Goal: Task Accomplishment & Management: Manage account settings

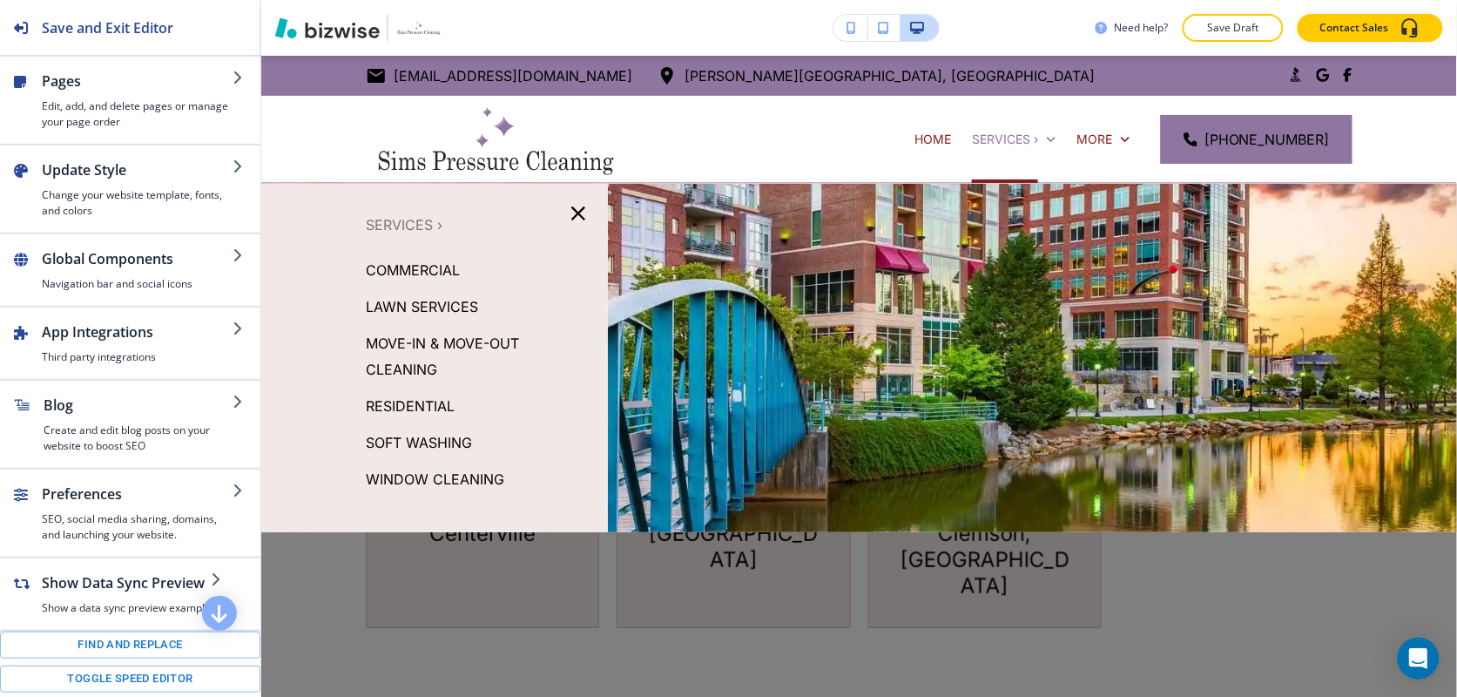
scroll to position [218, 0]
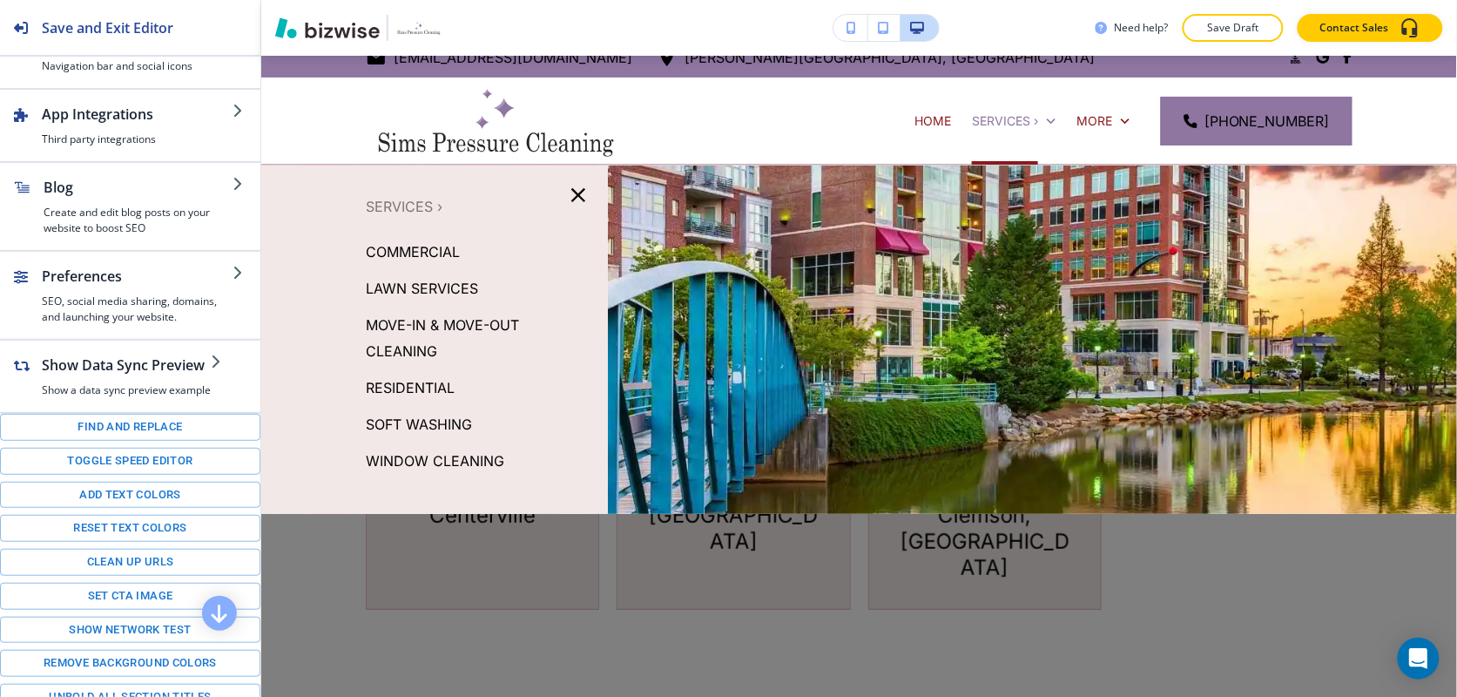
click at [577, 193] on icon "button" at bounding box center [578, 195] width 24 height 24
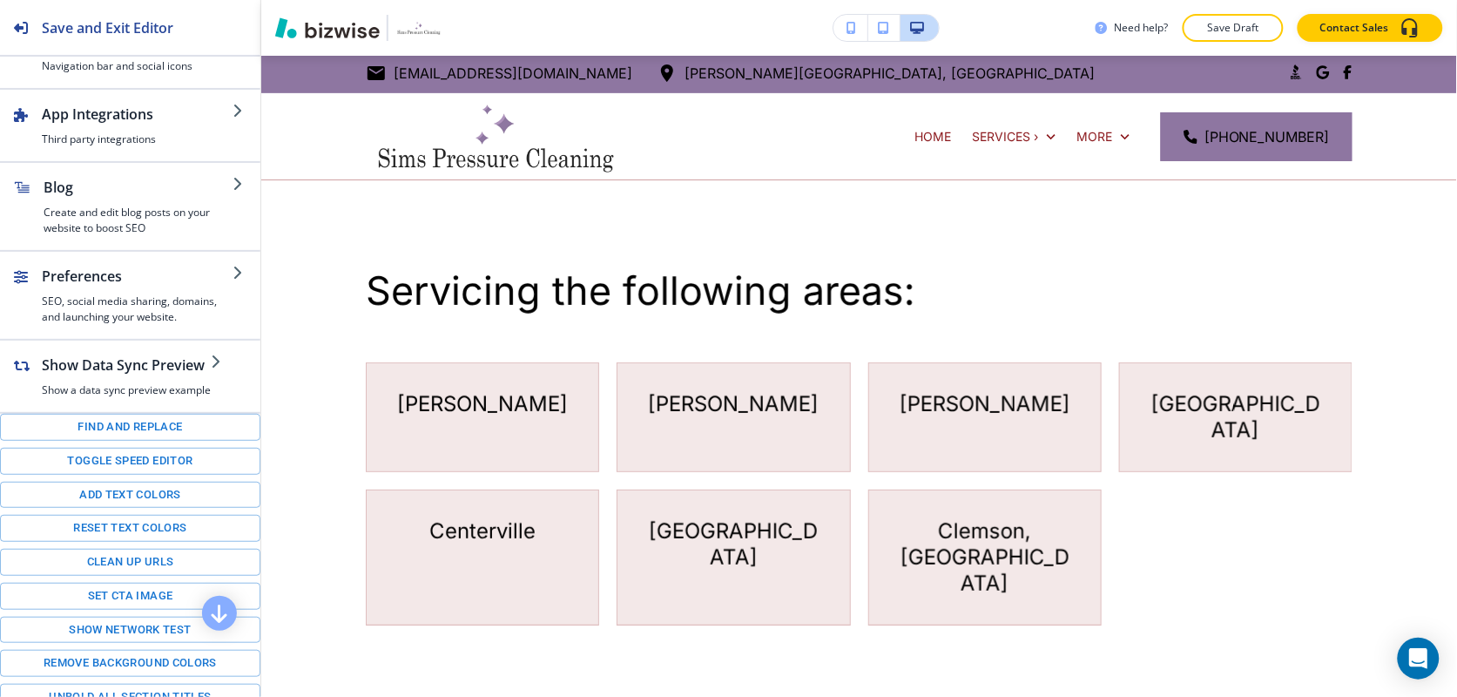
scroll to position [0, 0]
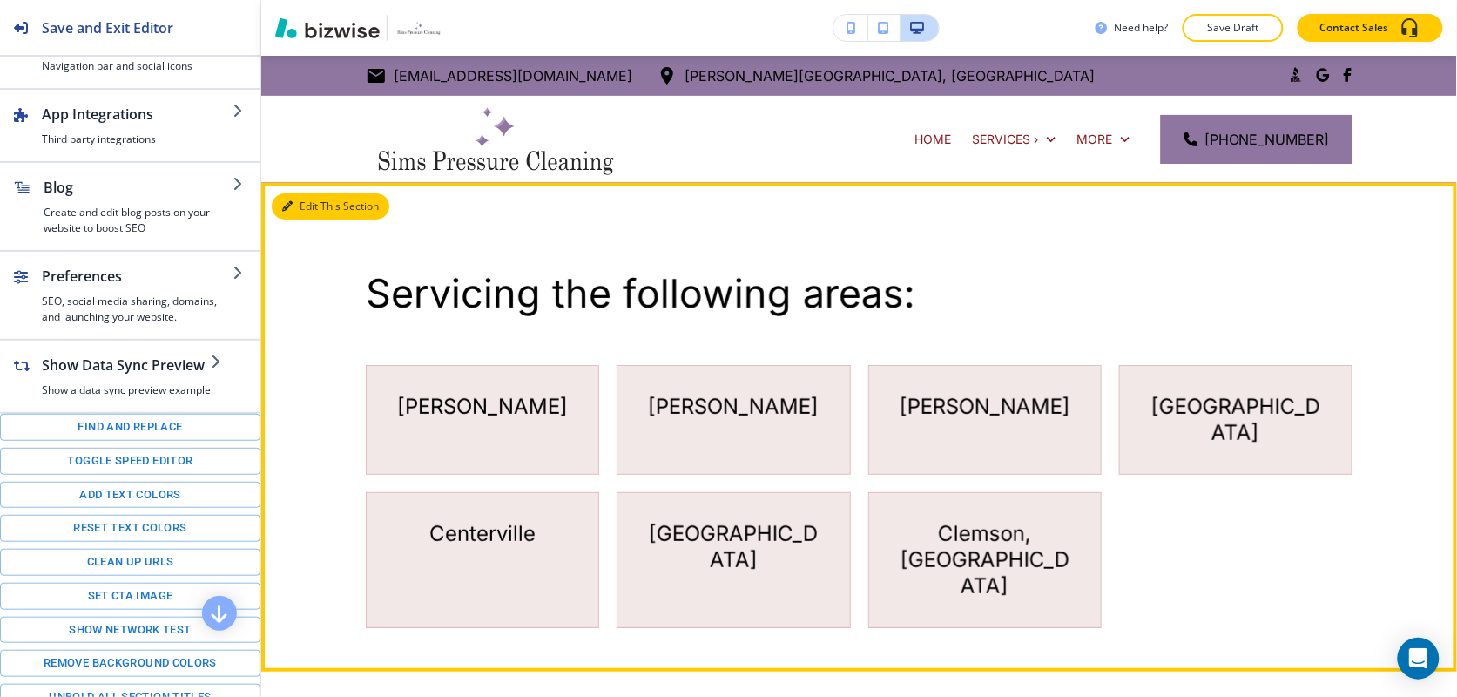
click at [301, 202] on button "Edit This Section" at bounding box center [331, 206] width 118 height 26
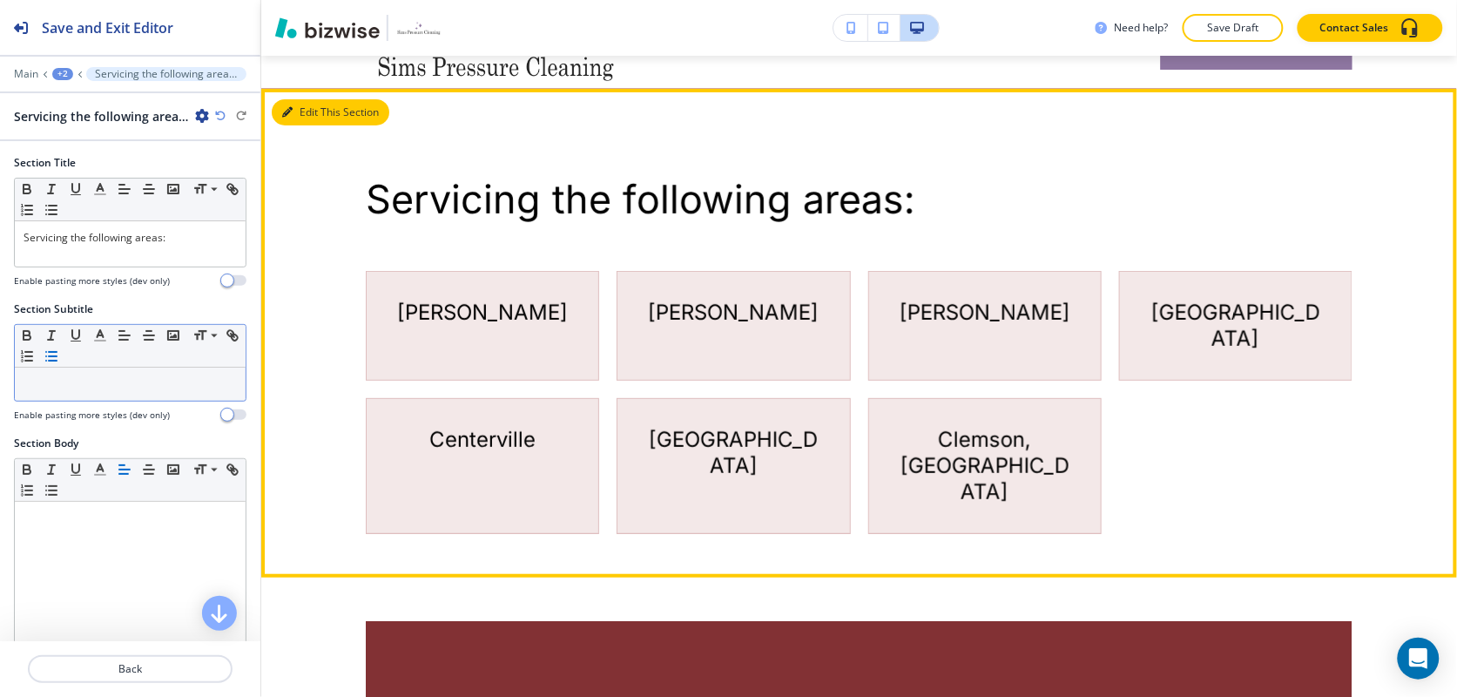
scroll to position [127, 0]
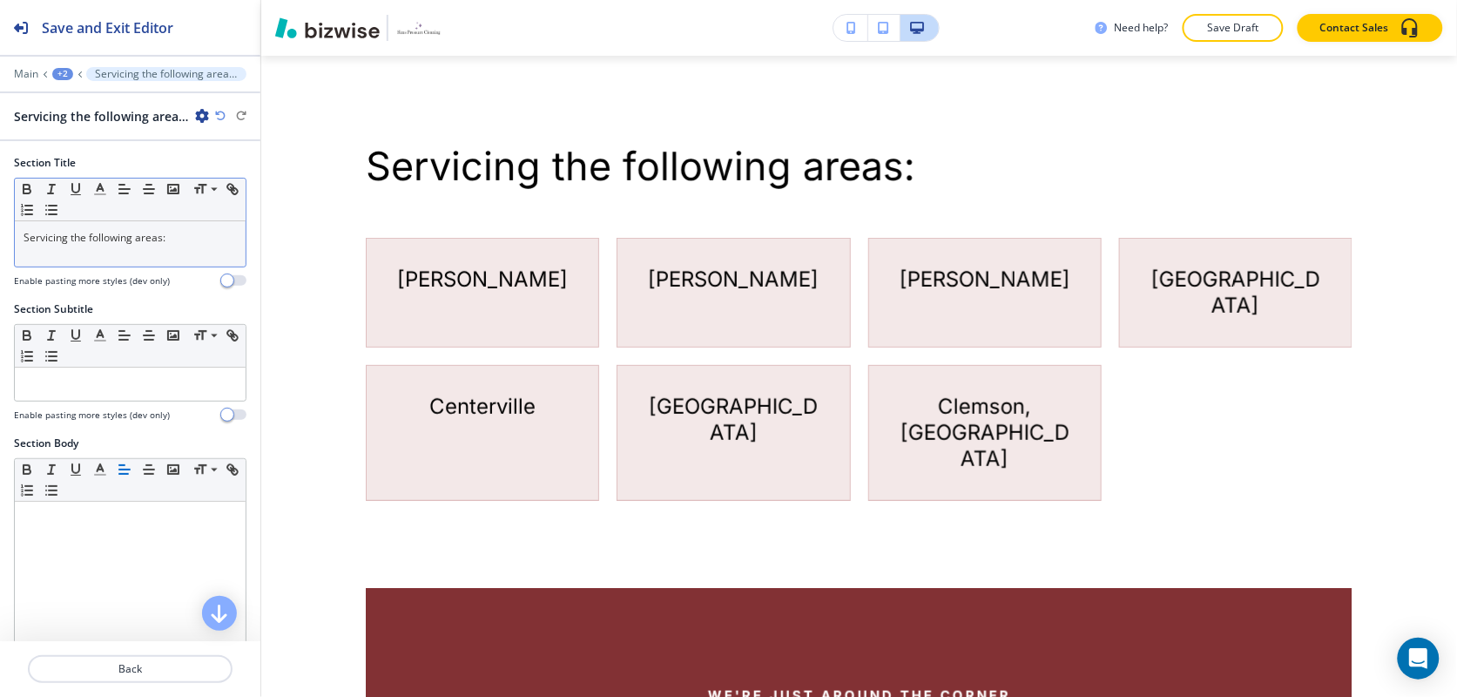
click at [135, 237] on p "Servicing the following areas:" at bounding box center [130, 238] width 213 height 16
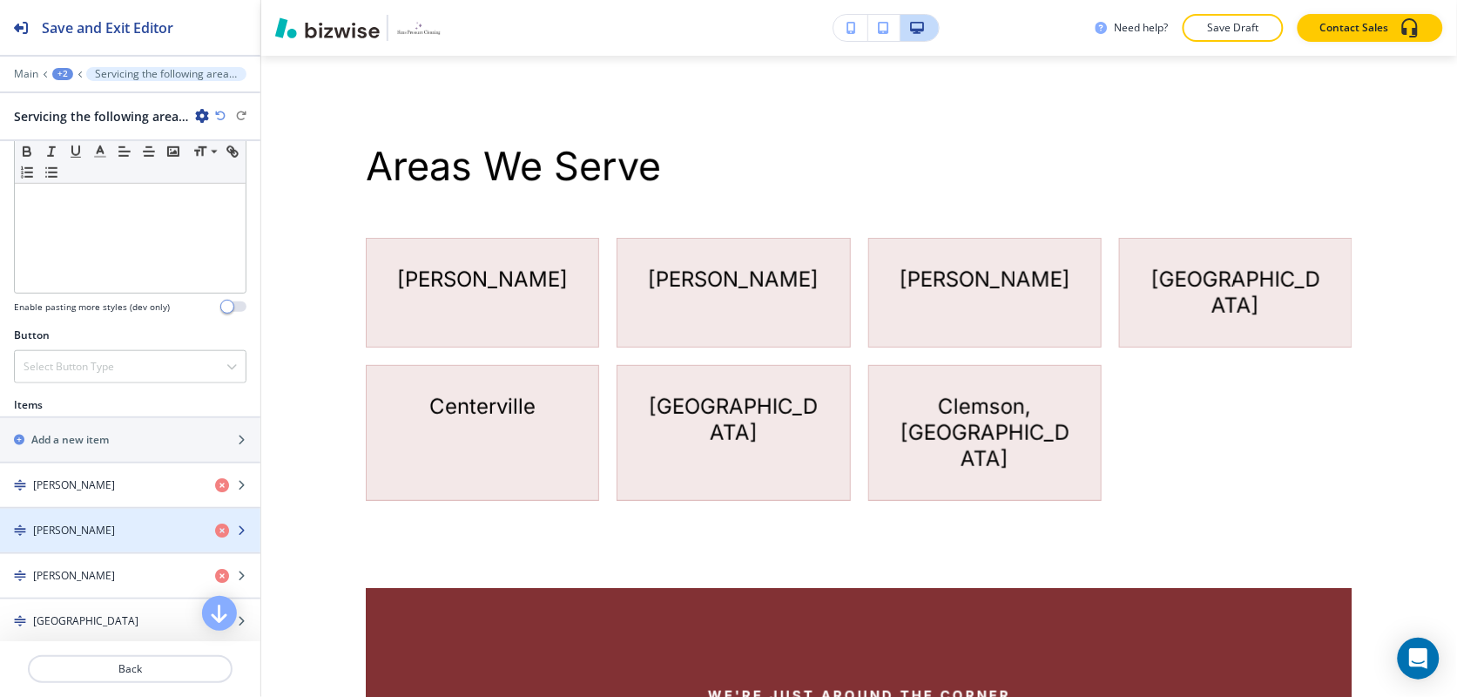
scroll to position [544, 0]
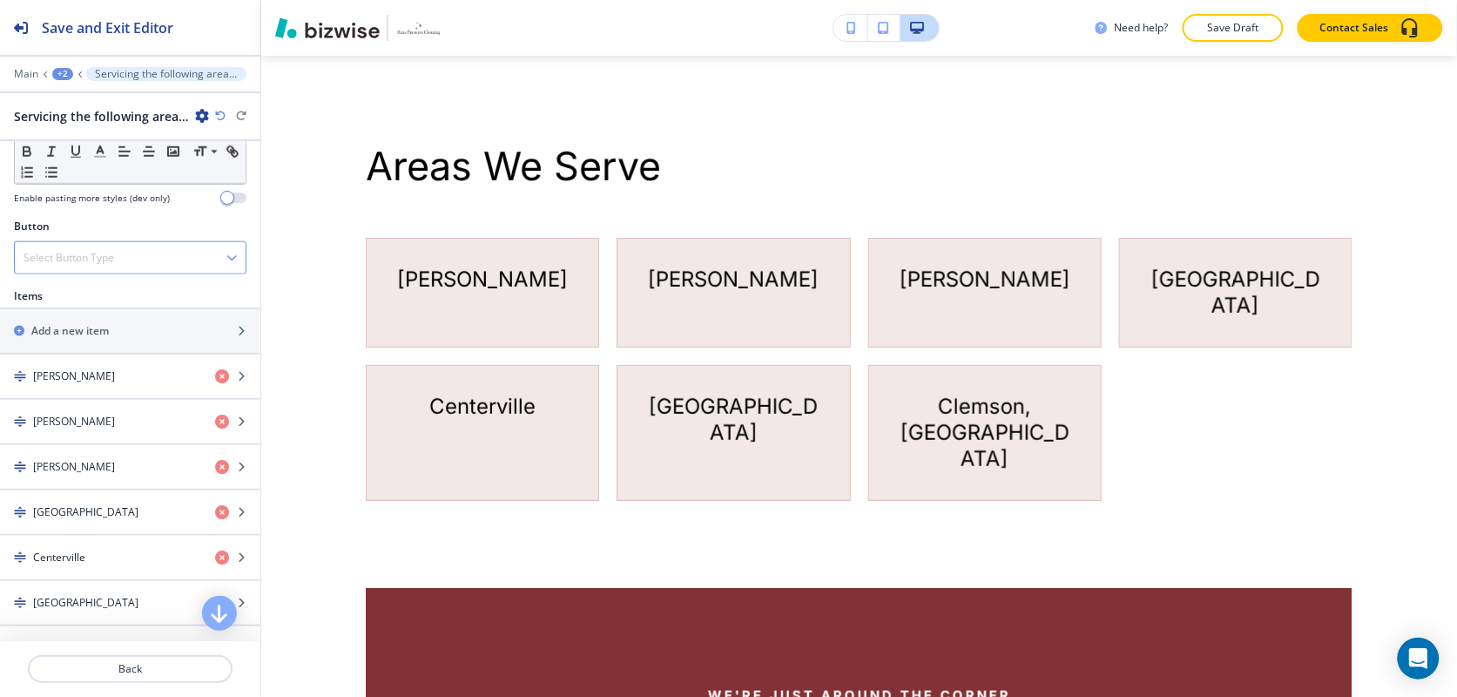
click at [76, 259] on h4 "Select Button Type" at bounding box center [69, 258] width 91 height 16
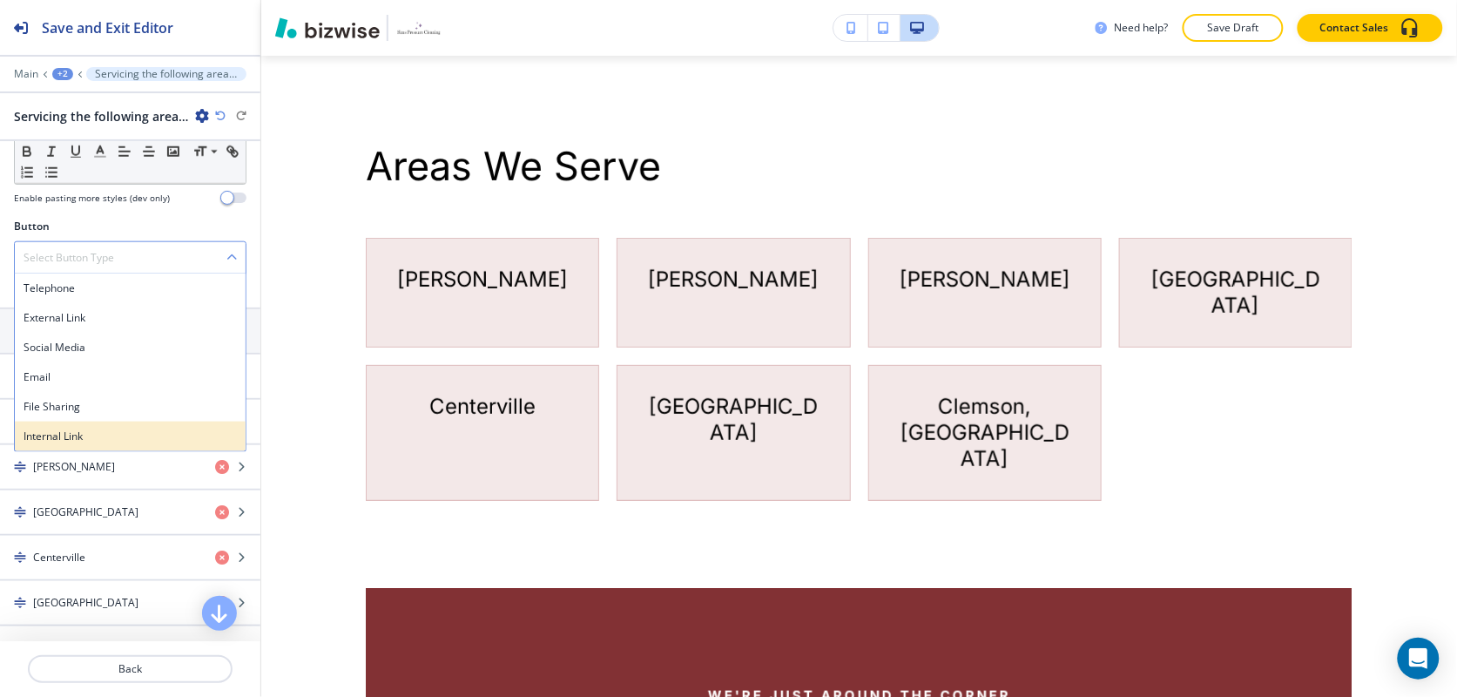
drag, startPoint x: 65, startPoint y: 447, endPoint x: 71, endPoint y: 434, distance: 14.4
click at [66, 447] on div "Internal Link" at bounding box center [130, 436] width 231 height 30
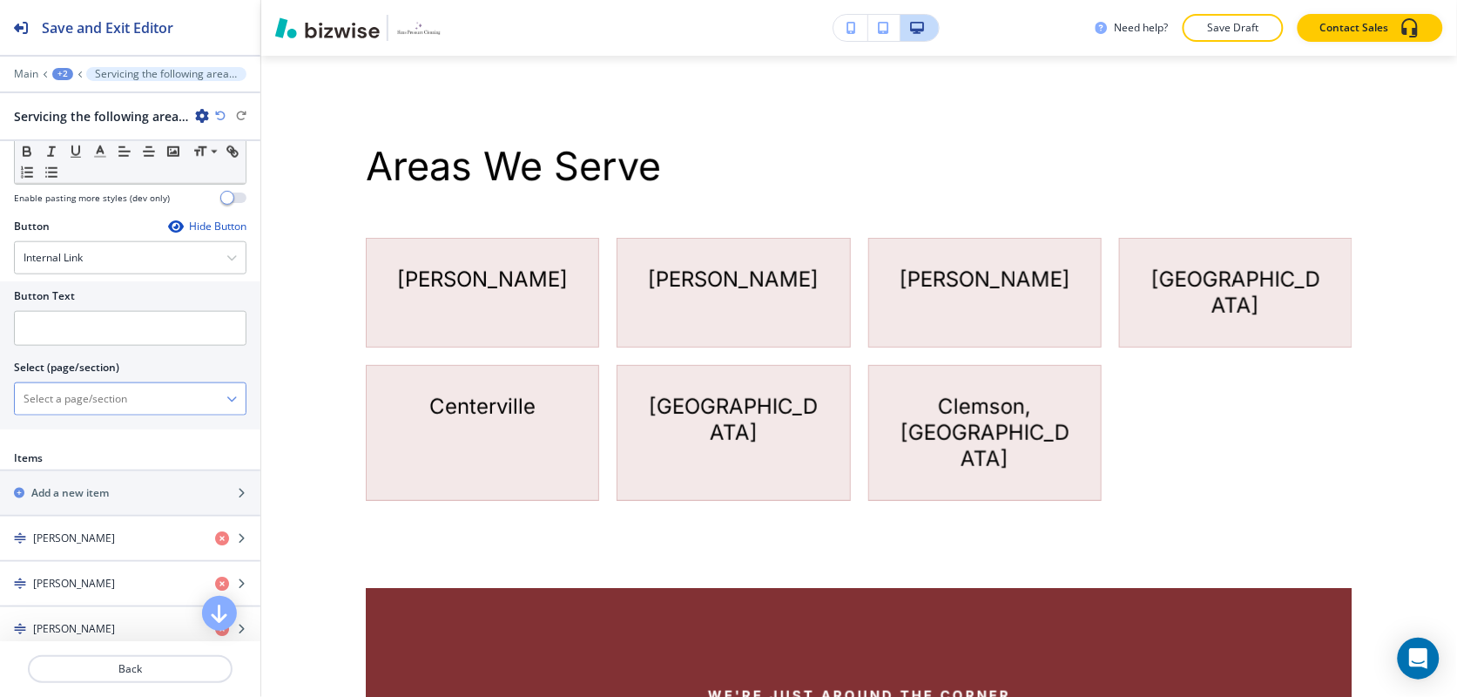
click at [83, 402] on \(page\/section\) "Manual Input" at bounding box center [121, 399] width 212 height 30
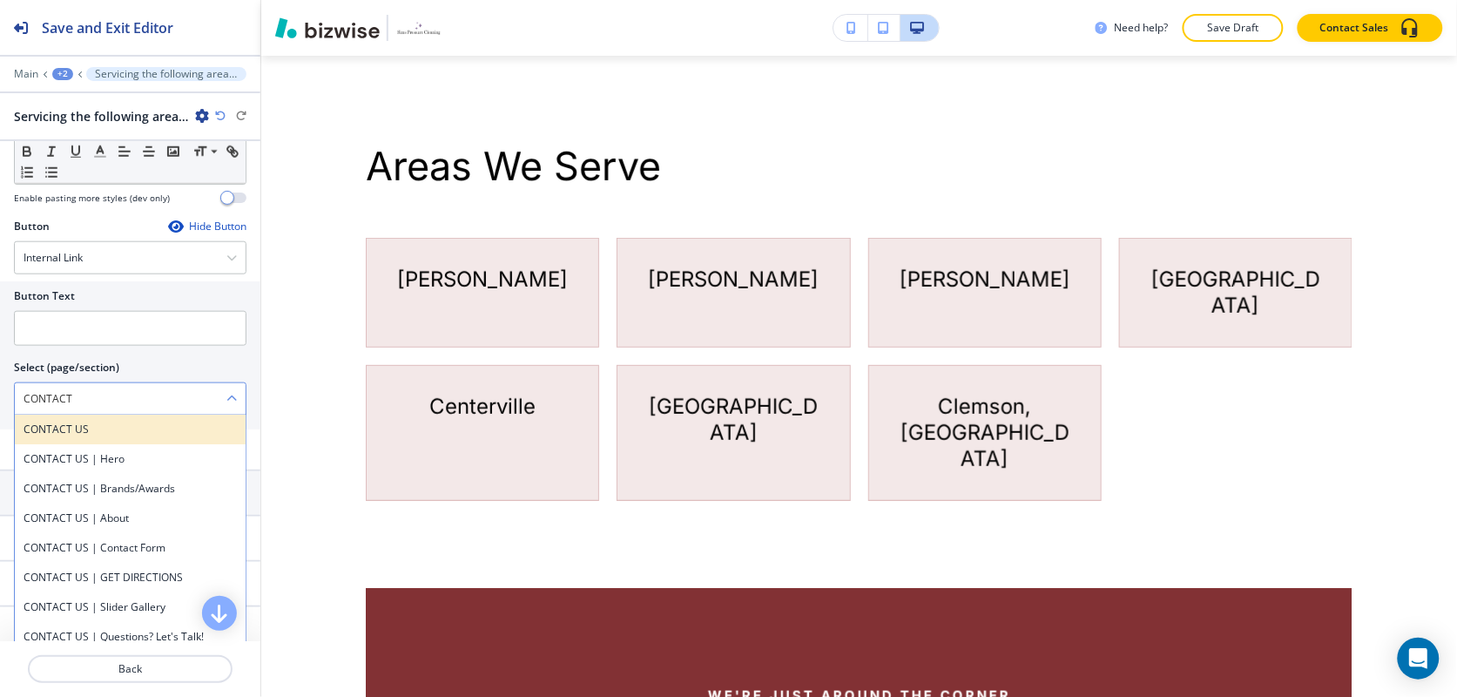
click at [98, 433] on h4 "CONTACT US" at bounding box center [130, 429] width 213 height 16
type \(page\/section\) "CONTACT US"
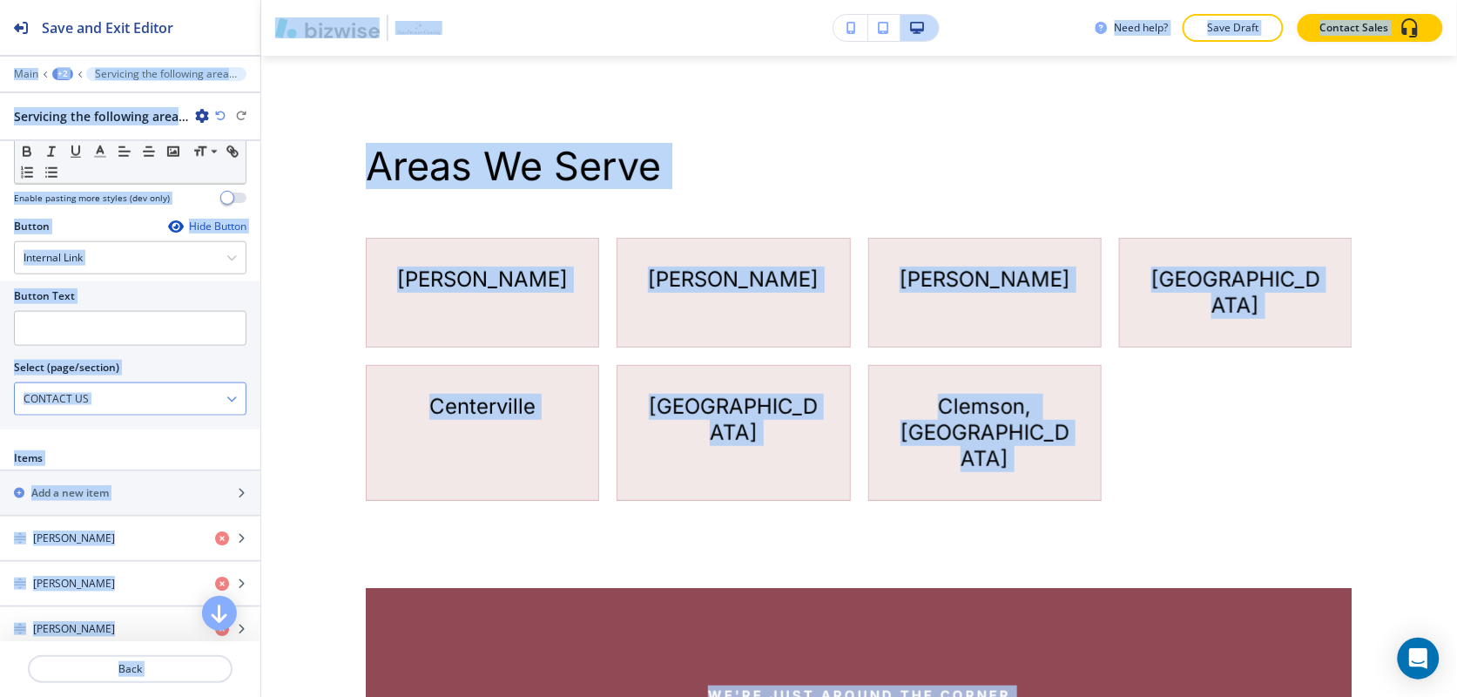
click at [89, 411] on \(page\/section\) "CONTACT US" at bounding box center [121, 399] width 212 height 30
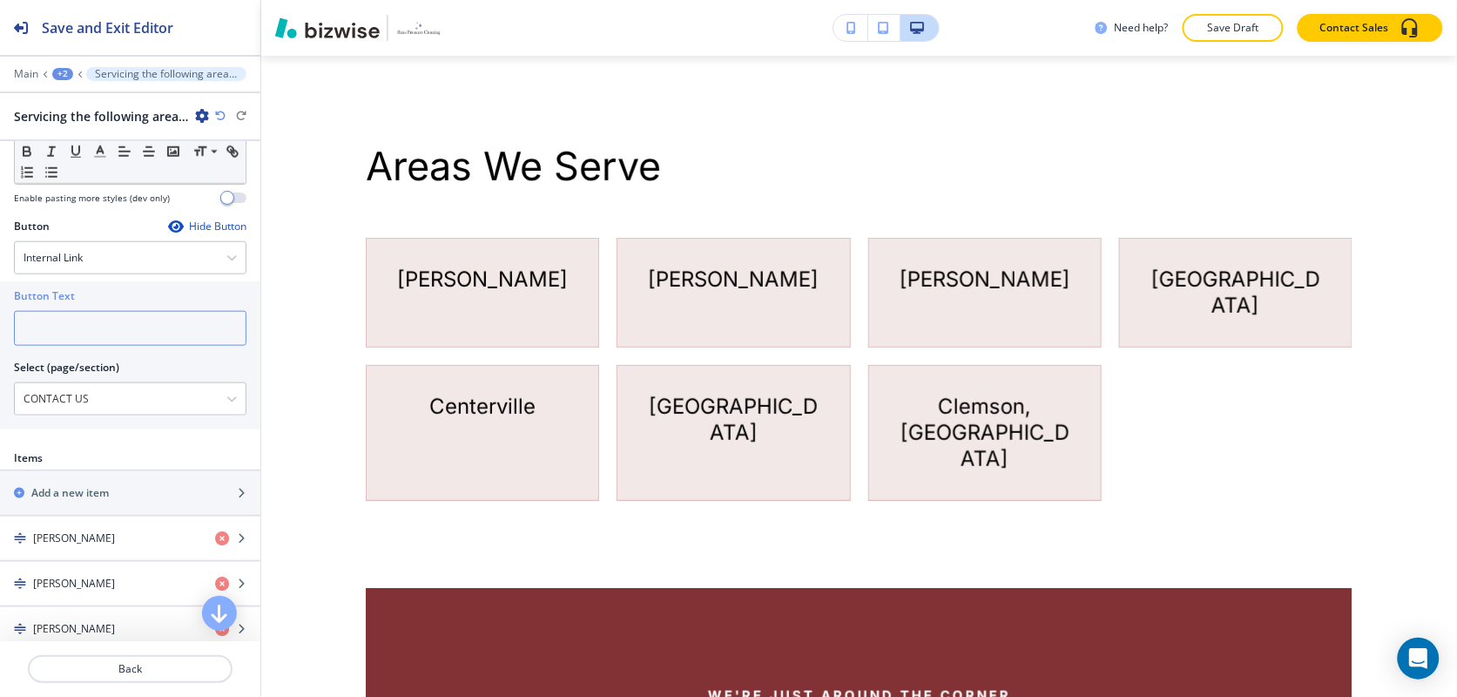
click at [79, 320] on input "text" at bounding box center [130, 328] width 233 height 35
paste input "CONTACT US"
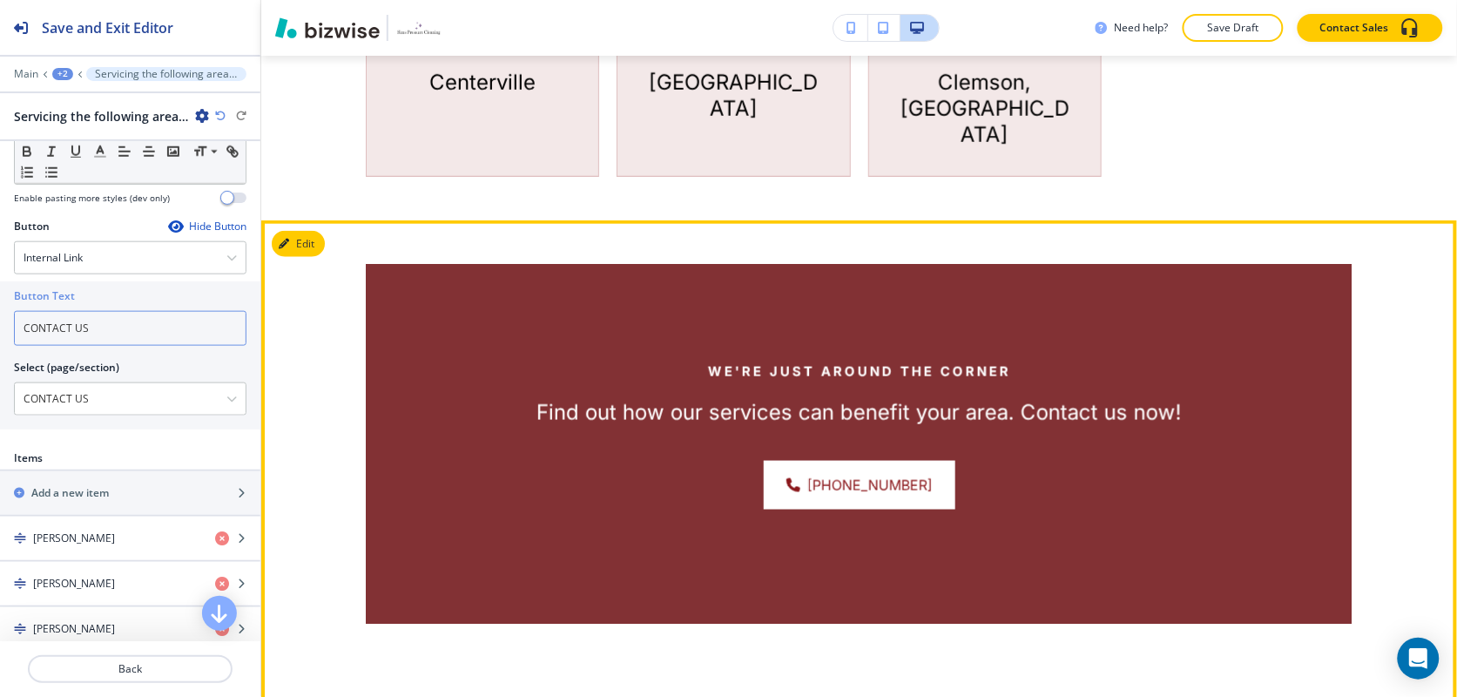
type input "CONTACT US"
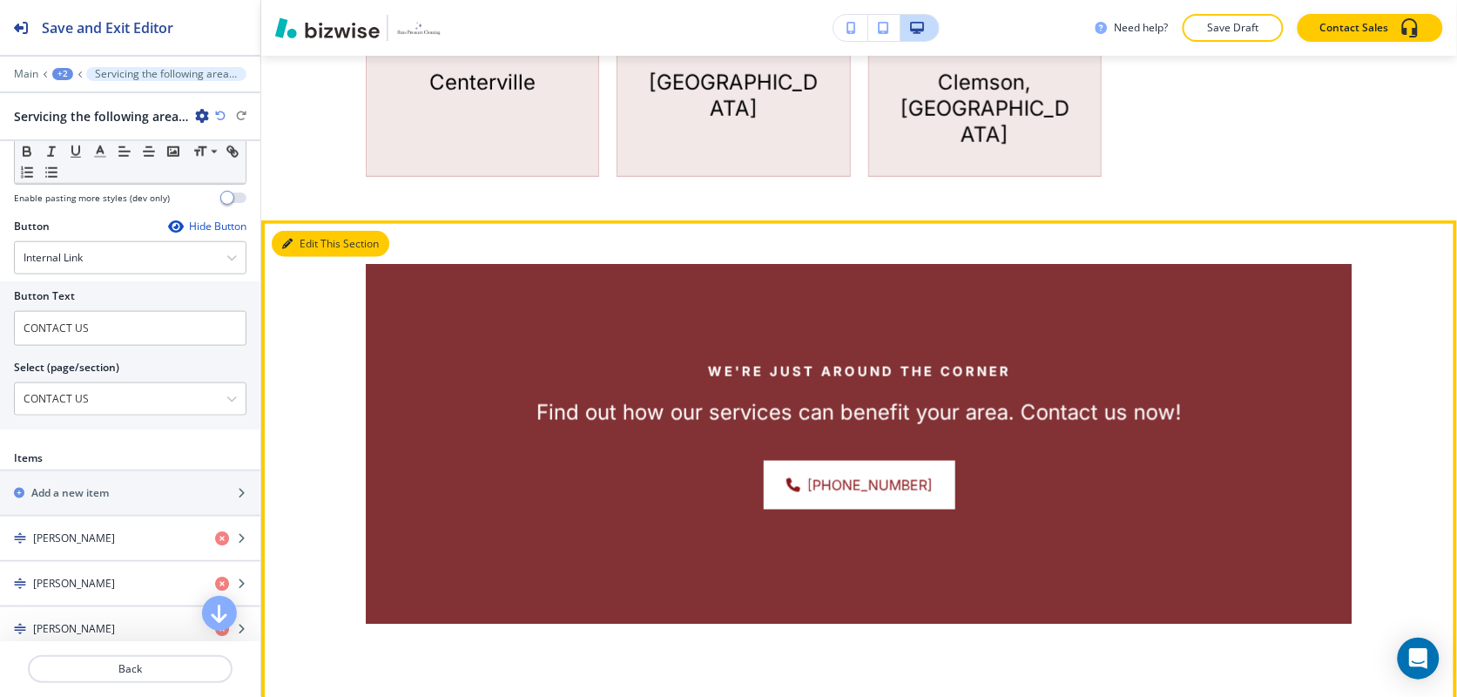
click at [301, 231] on button "Edit This Section" at bounding box center [331, 244] width 118 height 26
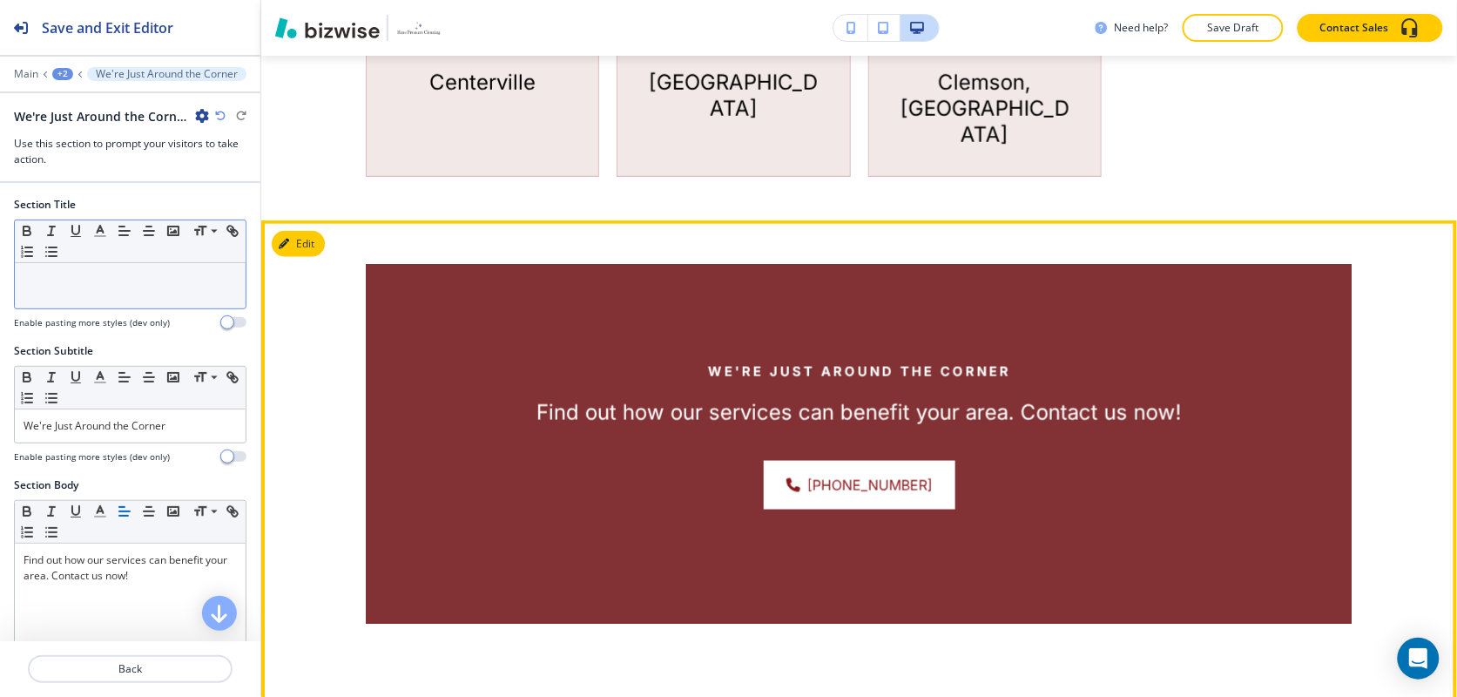
scroll to position [541, 0]
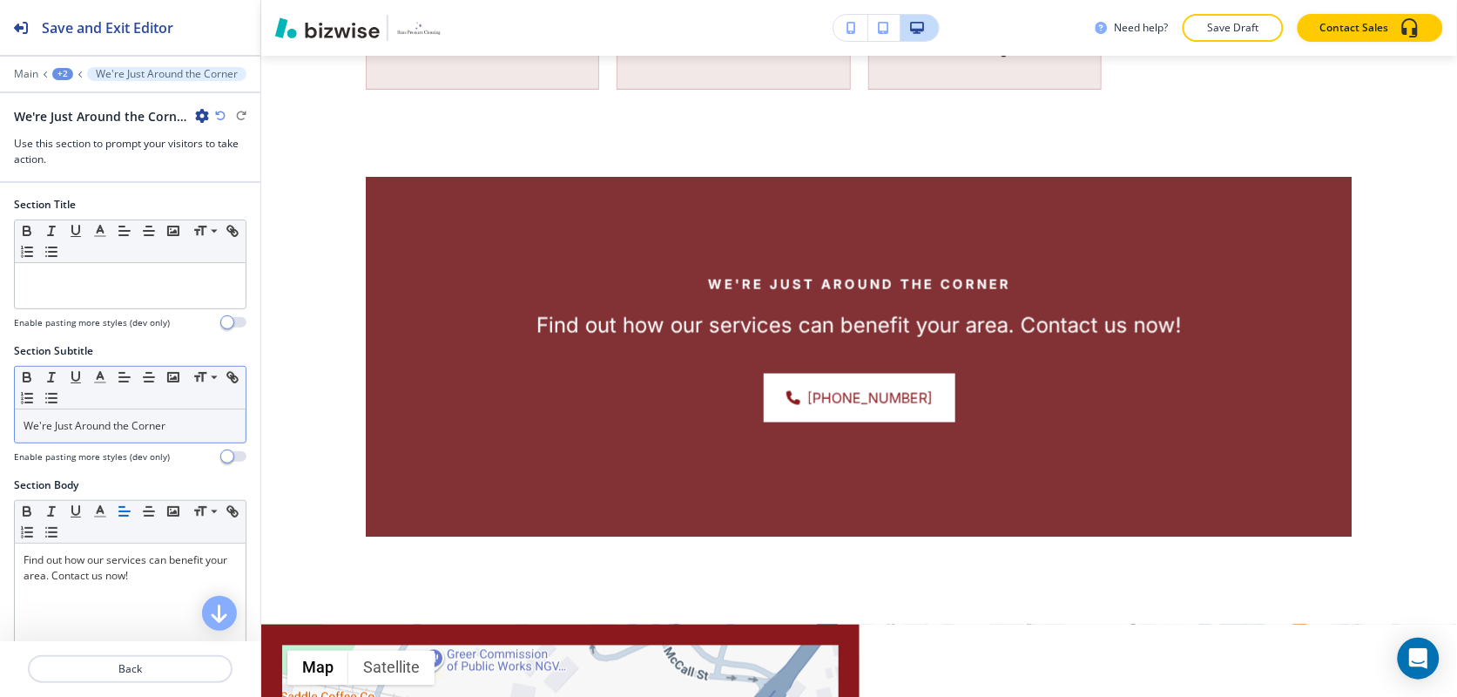
click at [193, 431] on p "We're Just Around the Corner" at bounding box center [130, 426] width 213 height 16
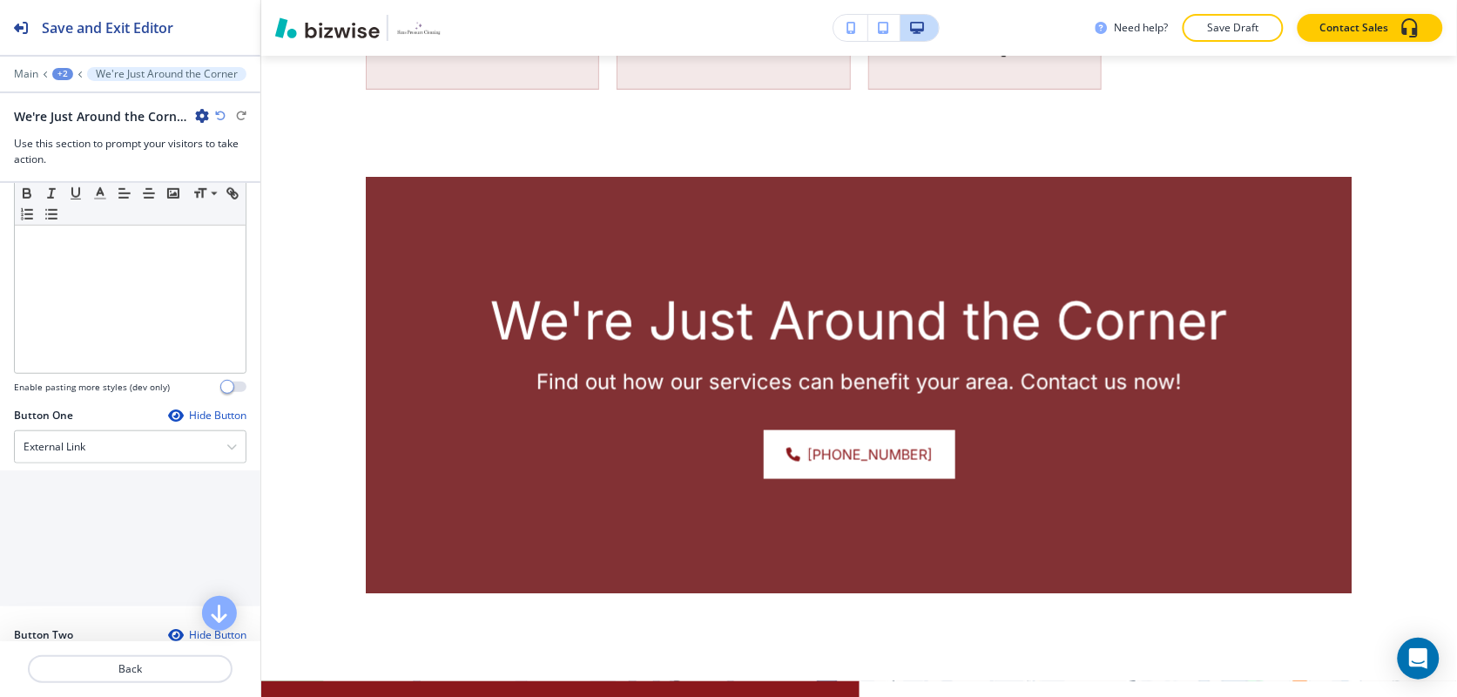
scroll to position [435, 0]
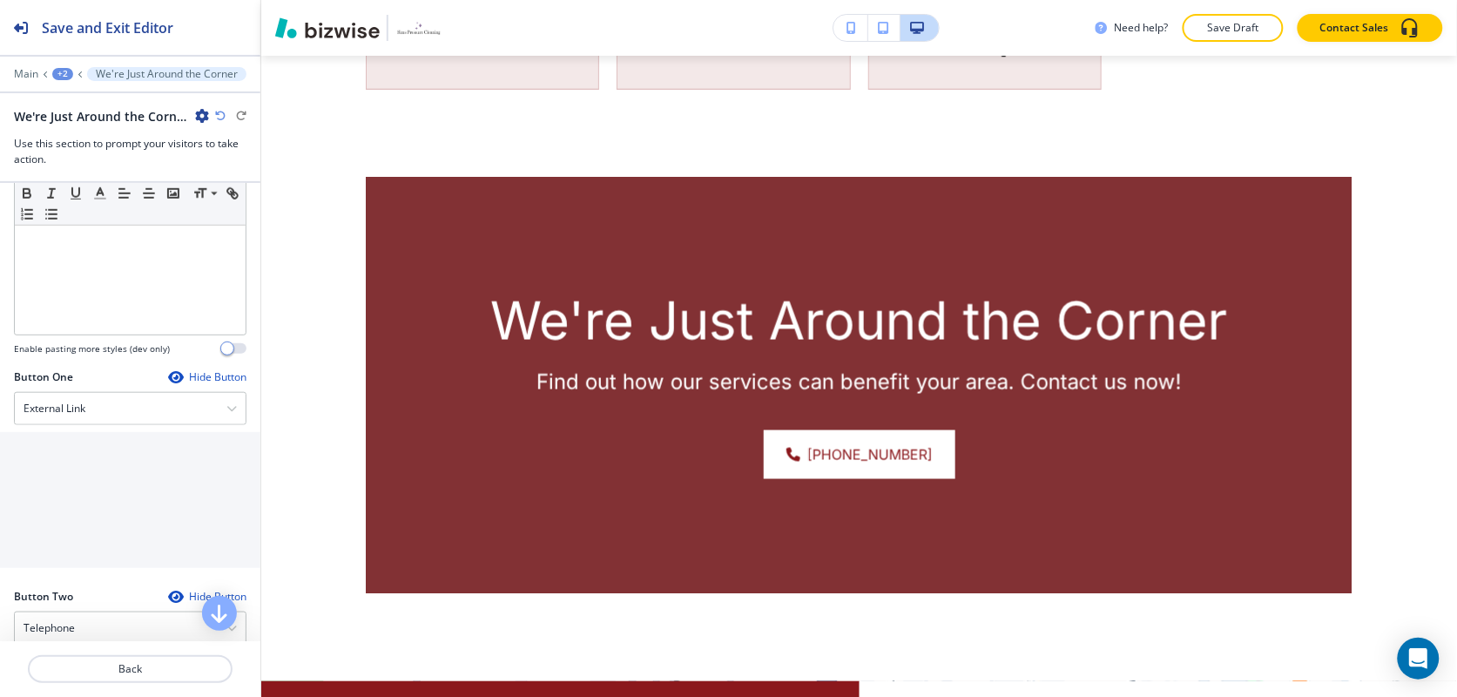
click at [74, 433] on div "Button One Hide Button External Link Telephone External Link Social Media Email…" at bounding box center [130, 472] width 233 height 206
click at [84, 414] on h4 "External Link" at bounding box center [55, 409] width 62 height 16
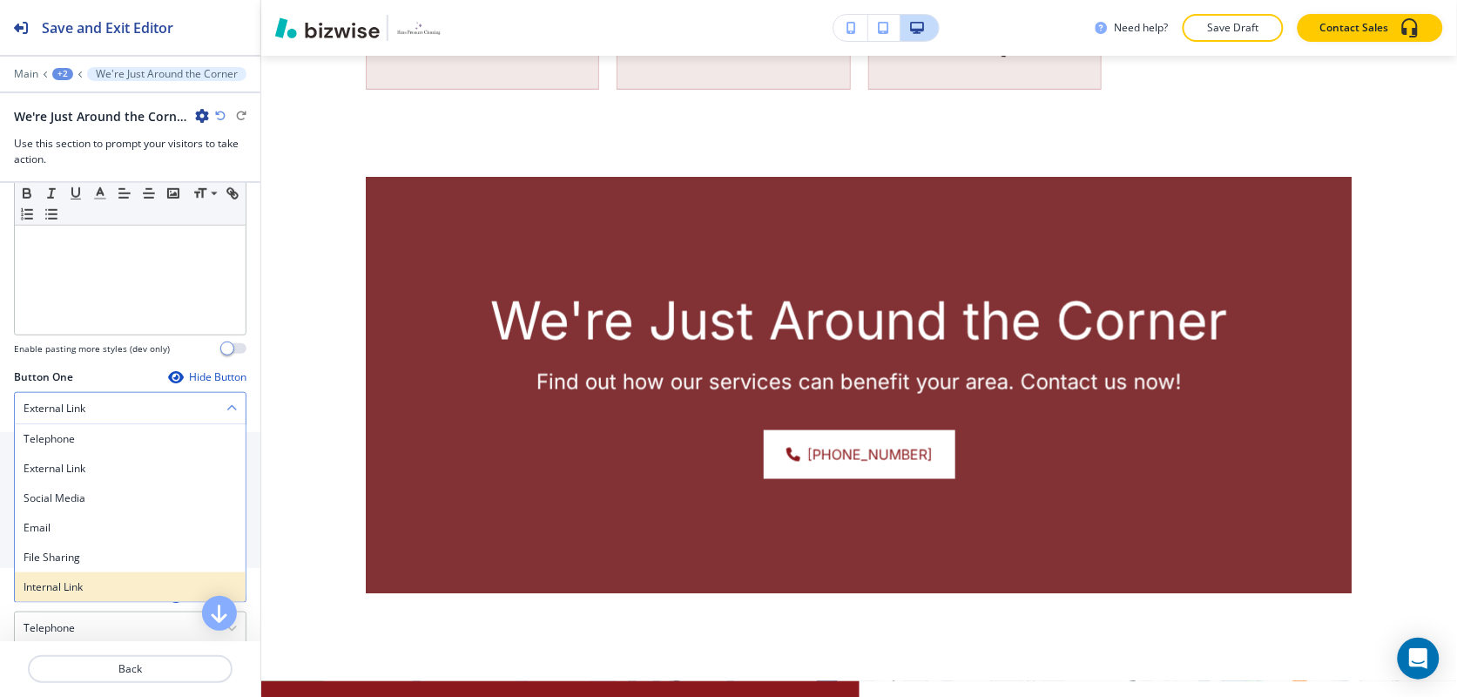
click at [80, 589] on h4 "Internal Link" at bounding box center [130, 587] width 213 height 16
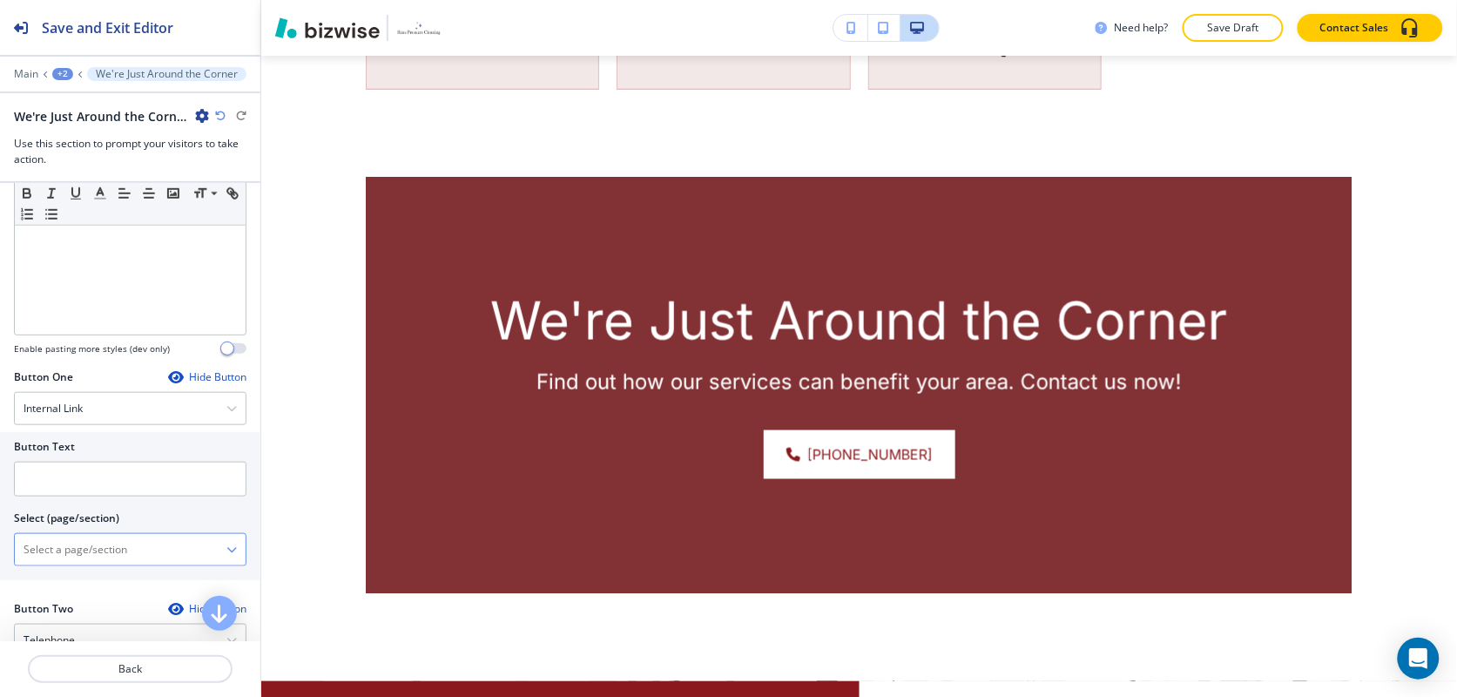
drag, startPoint x: 109, startPoint y: 555, endPoint x: 119, endPoint y: 546, distance: 13.6
click at [109, 555] on \(page\/section\) "Manual Input" at bounding box center [121, 550] width 212 height 30
type \(page\/section\) "CONTACT US"
click at [98, 575] on div "CONTACT US" at bounding box center [130, 580] width 231 height 30
click at [101, 483] on input "text" at bounding box center [130, 479] width 233 height 35
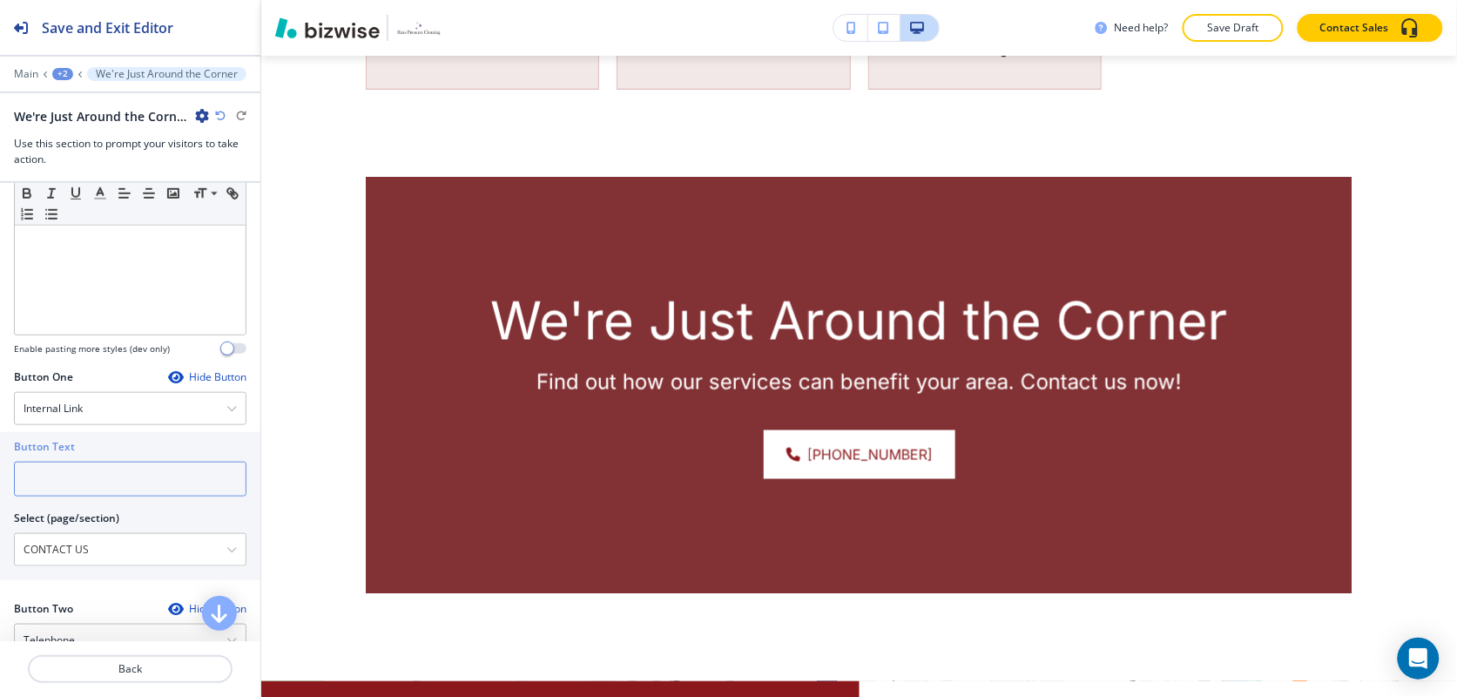
paste input "CONTACT US"
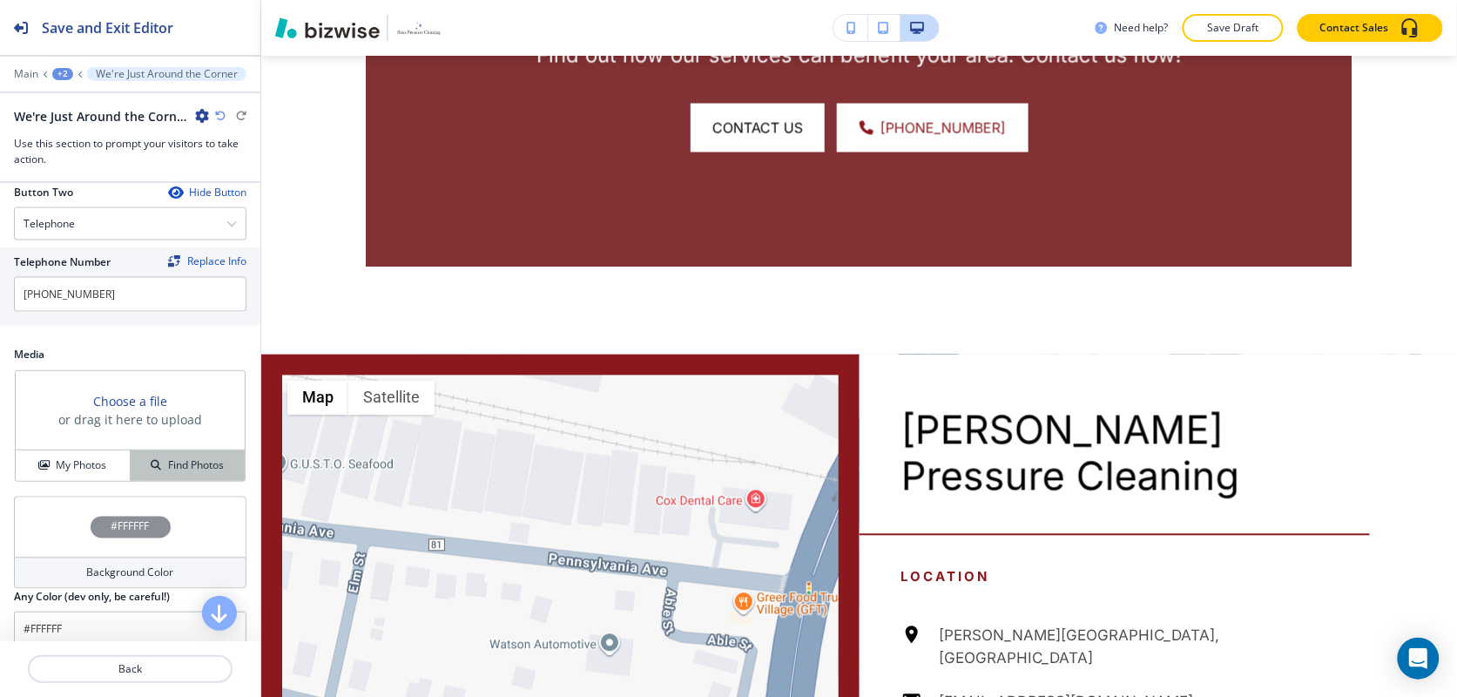
scroll to position [871, 0]
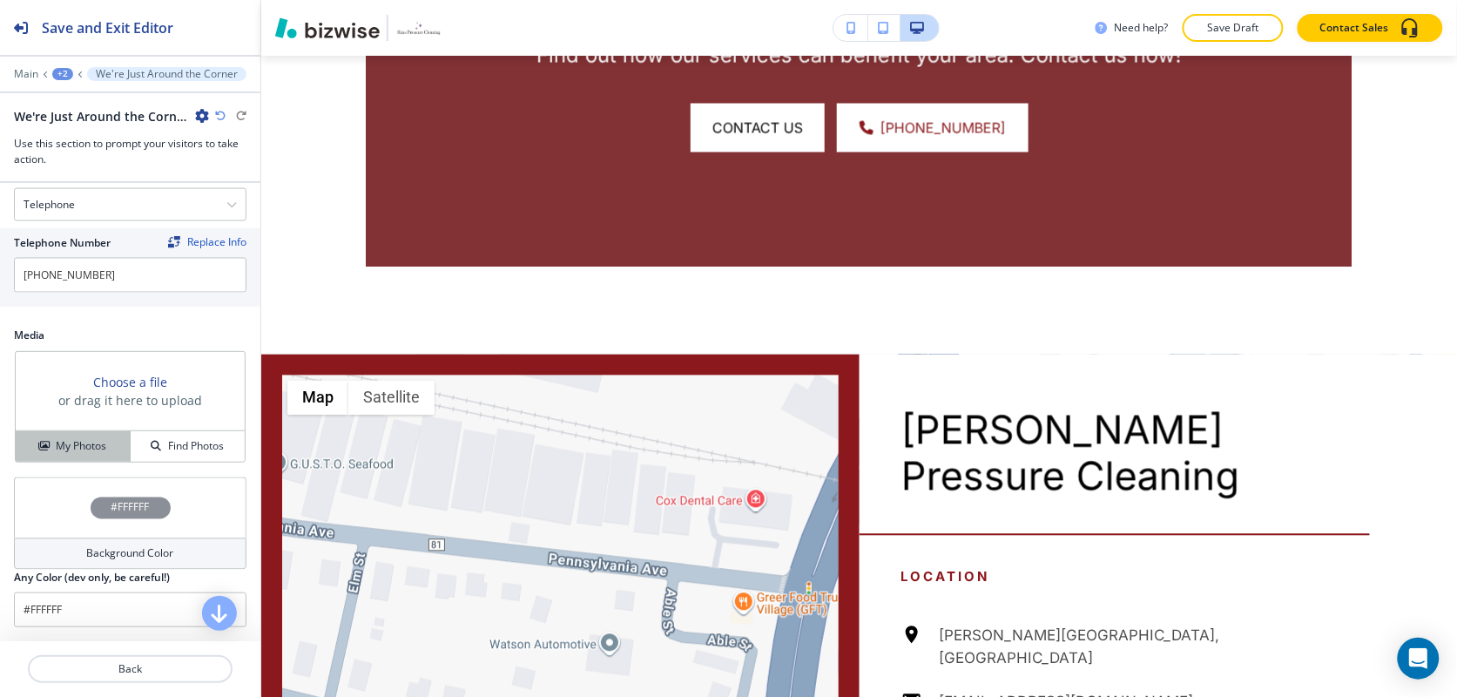
type input "CONTACT US"
click at [87, 454] on h4 "My Photos" at bounding box center [81, 446] width 51 height 16
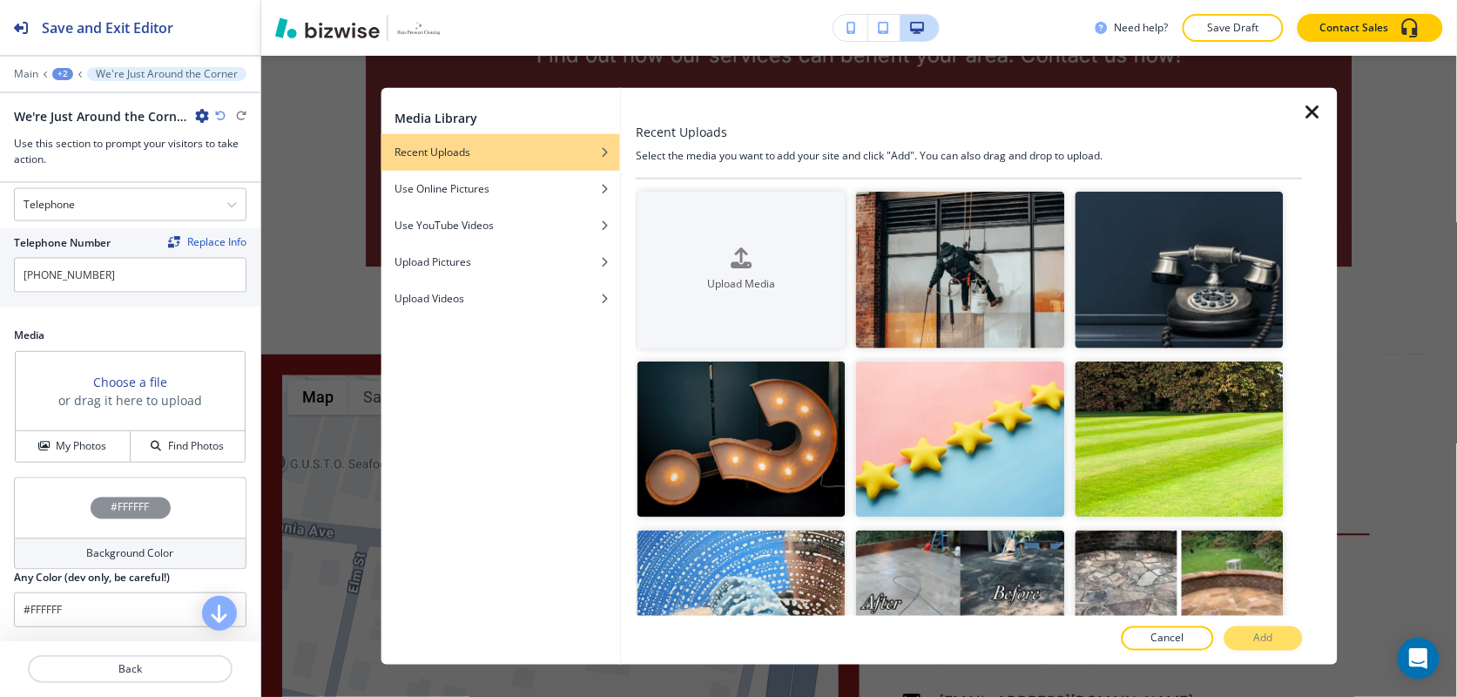
drag, startPoint x: 1307, startPoint y: 215, endPoint x: 1311, endPoint y: 258, distance: 42.8
click at [1311, 258] on div at bounding box center [1320, 376] width 35 height 576
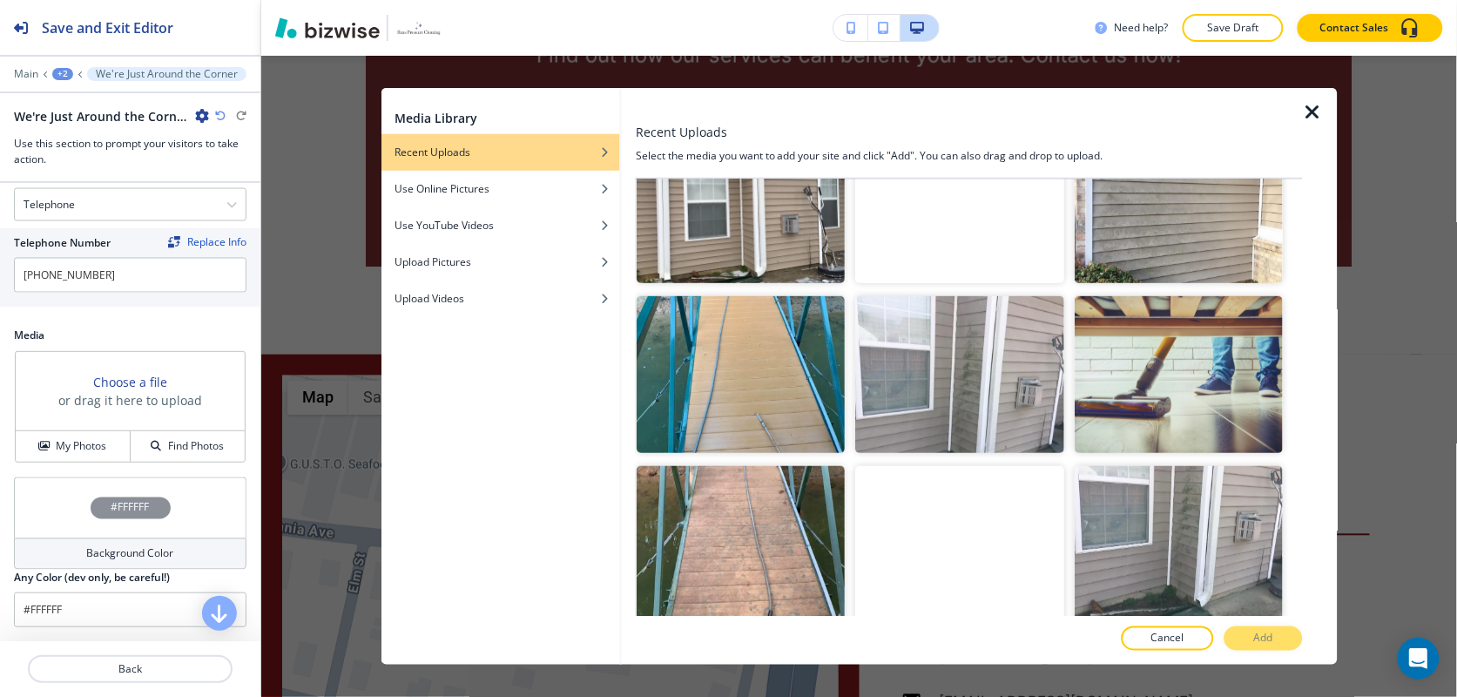
scroll to position [2297, 0]
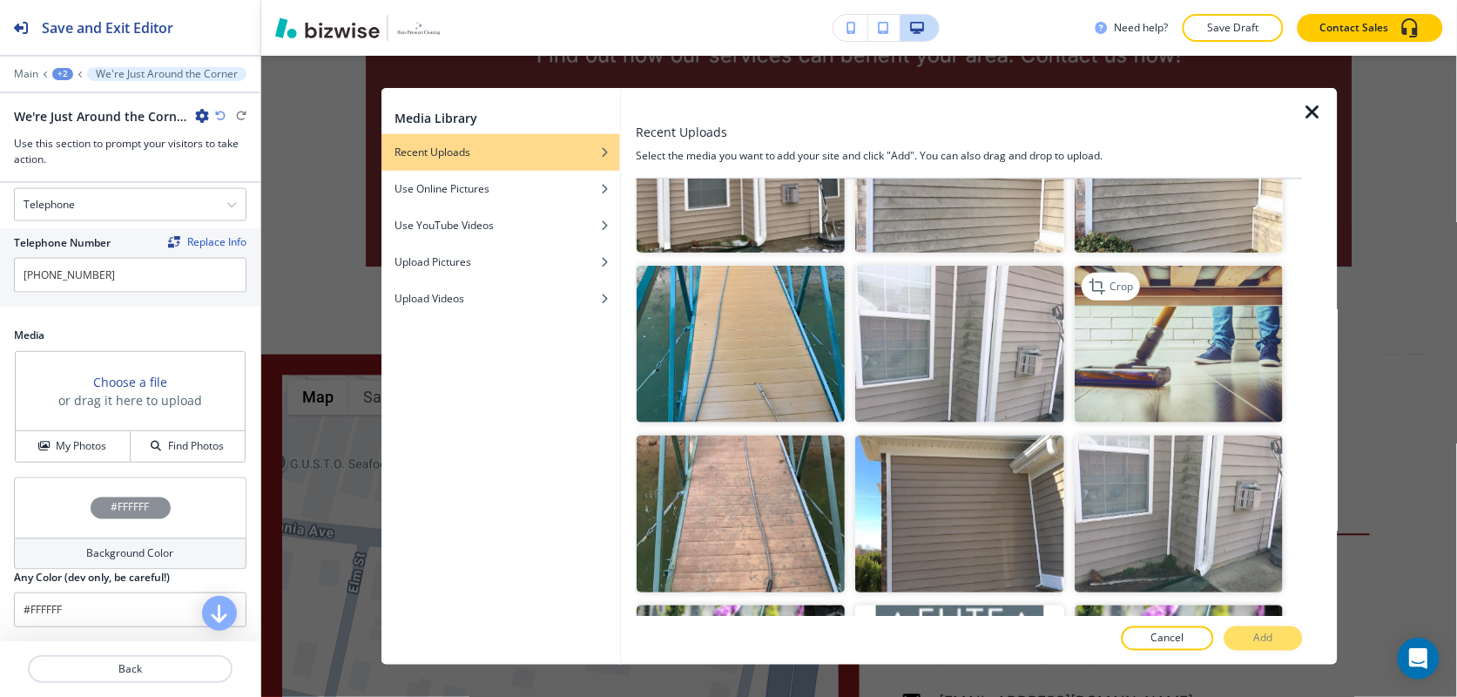
click at [1152, 303] on img "button" at bounding box center [1179, 344] width 208 height 157
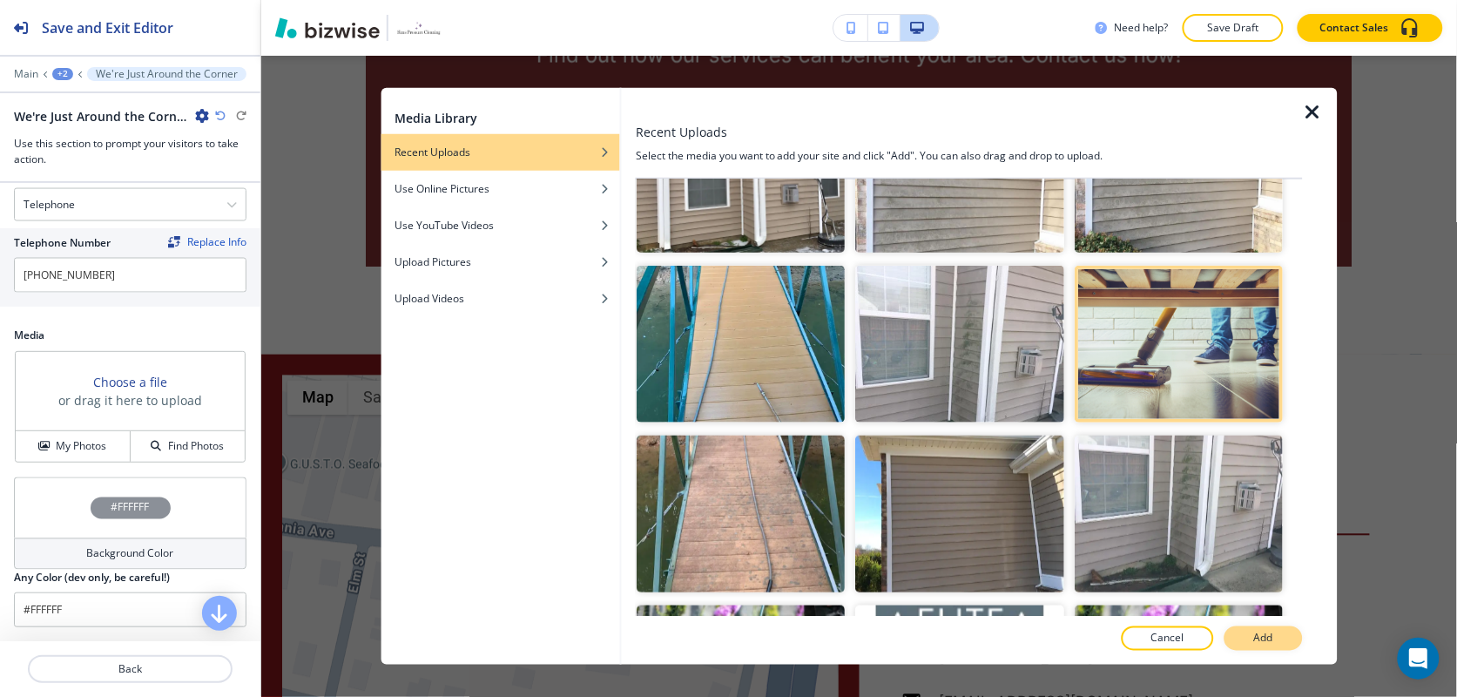
click at [1269, 643] on p "Add" at bounding box center [1263, 638] width 19 height 16
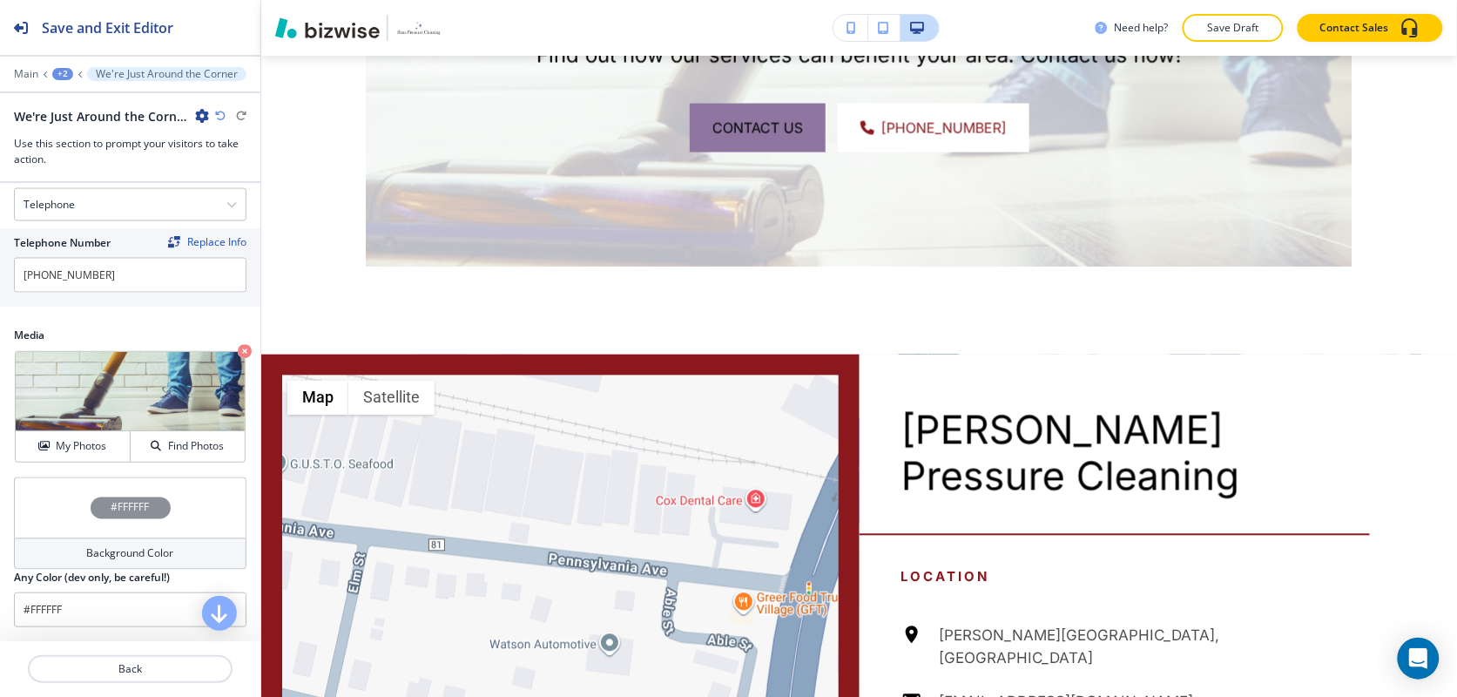
click at [53, 516] on div "#FFFFFF" at bounding box center [130, 507] width 233 height 61
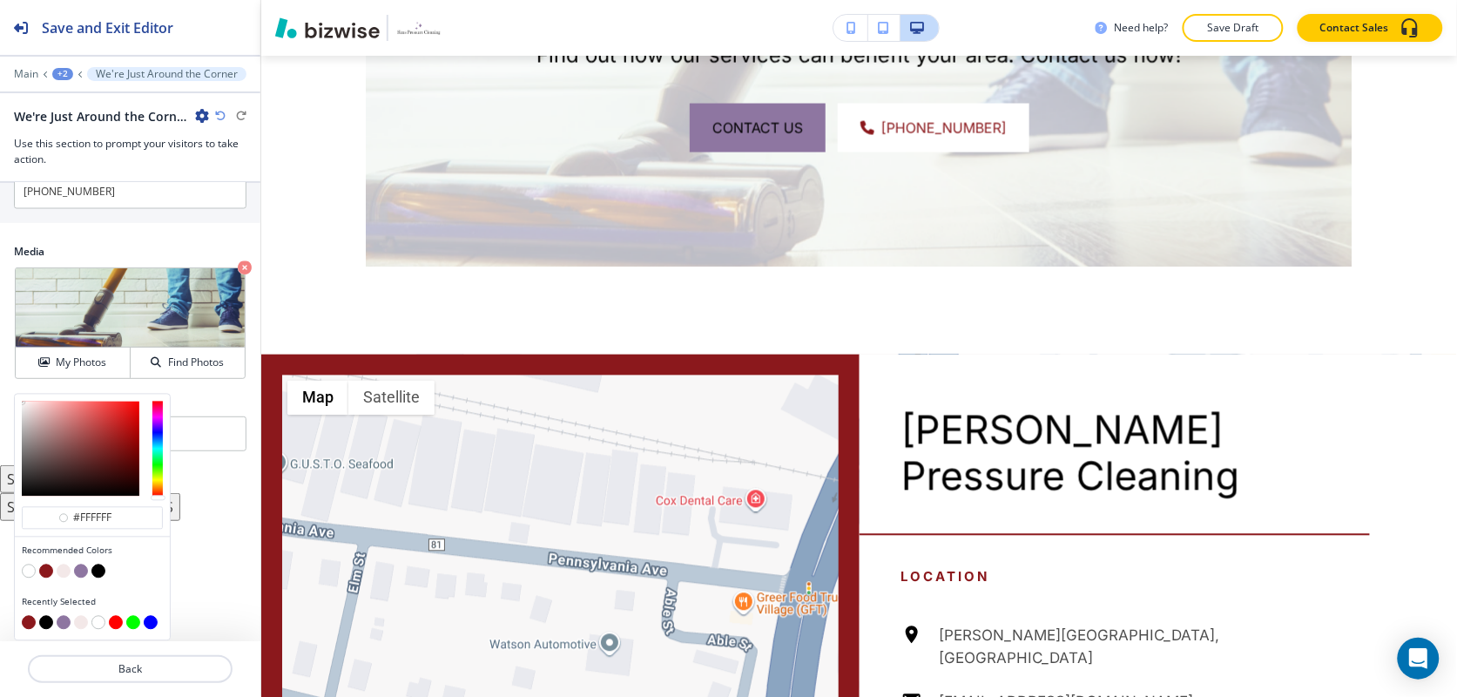
click at [46, 567] on button "button" at bounding box center [46, 571] width 14 height 14
type input "#8b181c"
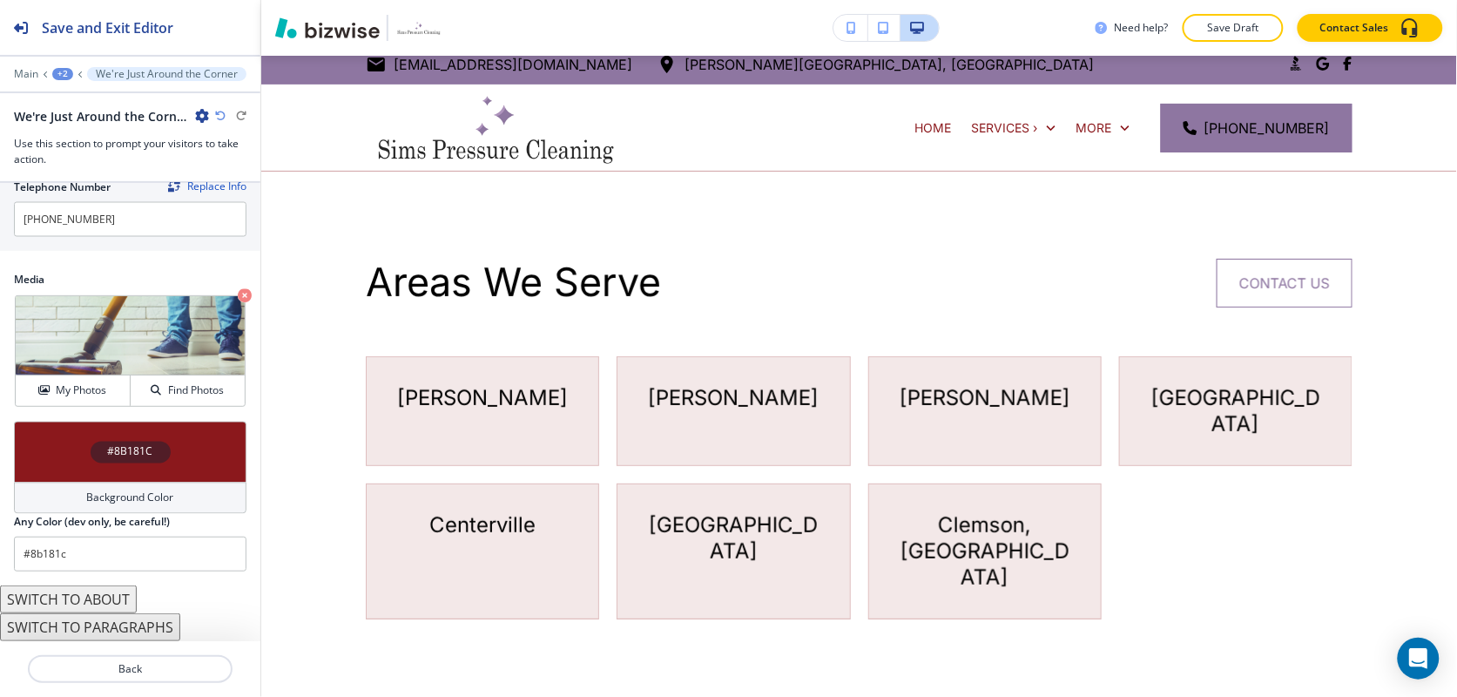
scroll to position [0, 0]
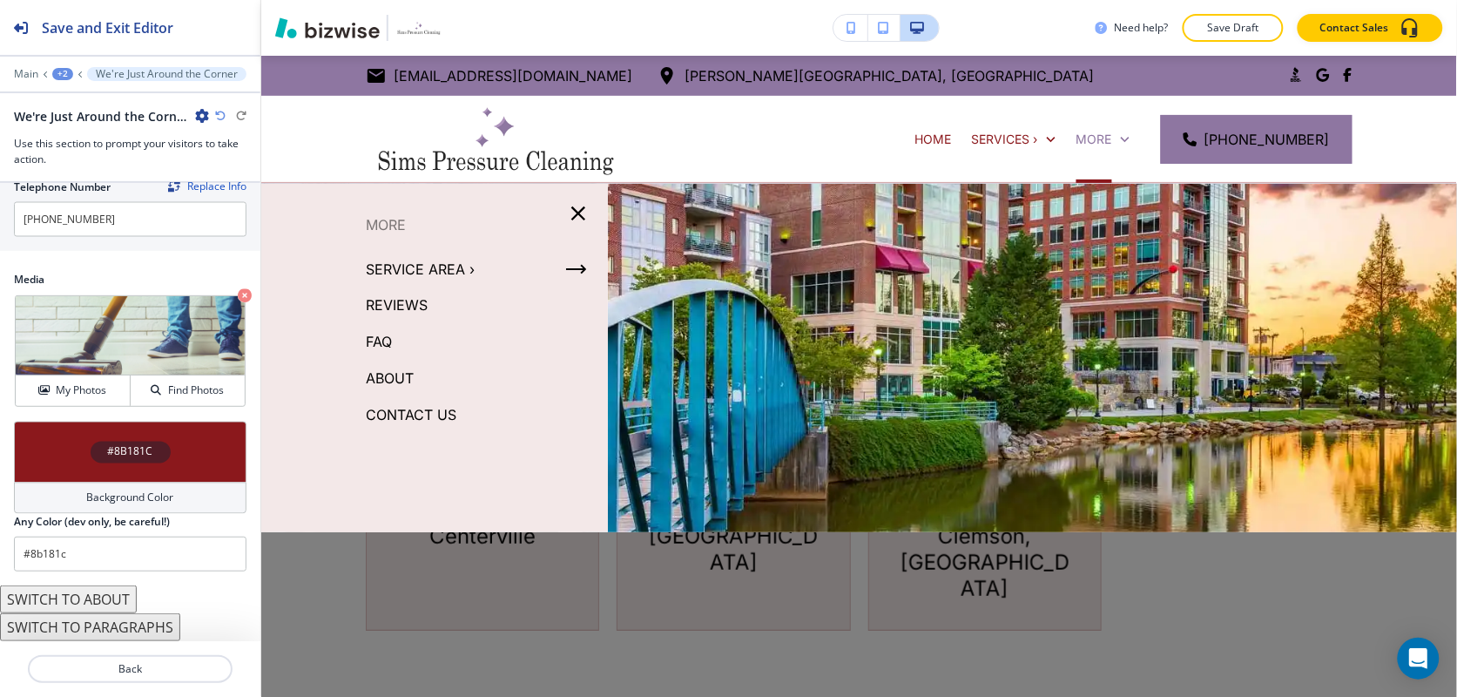
click at [394, 305] on p "REVIEWS" at bounding box center [397, 305] width 62 height 26
